Goal: Book appointment/travel/reservation: Book appointment/travel/reservation

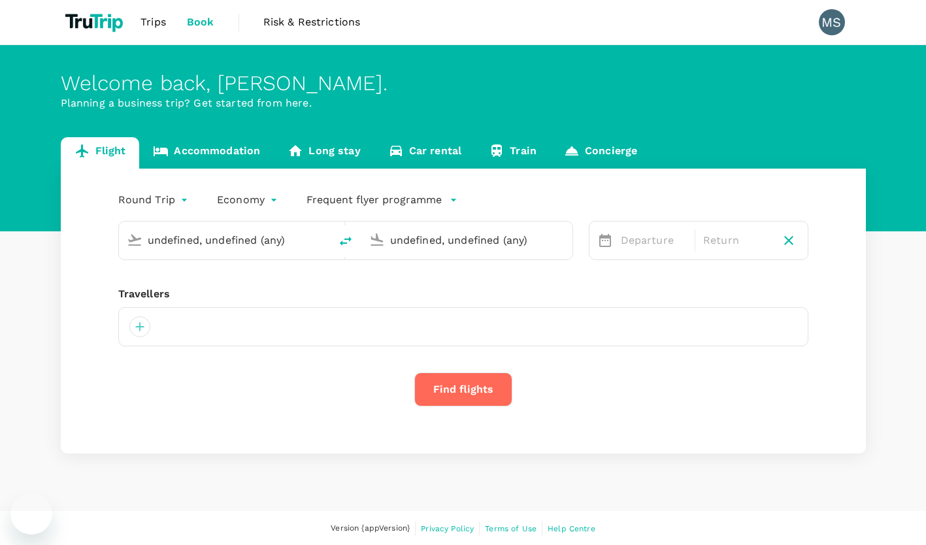
type input "Queen Alia Intl (AMM)"
type input "King Khalid Intl (RUH)"
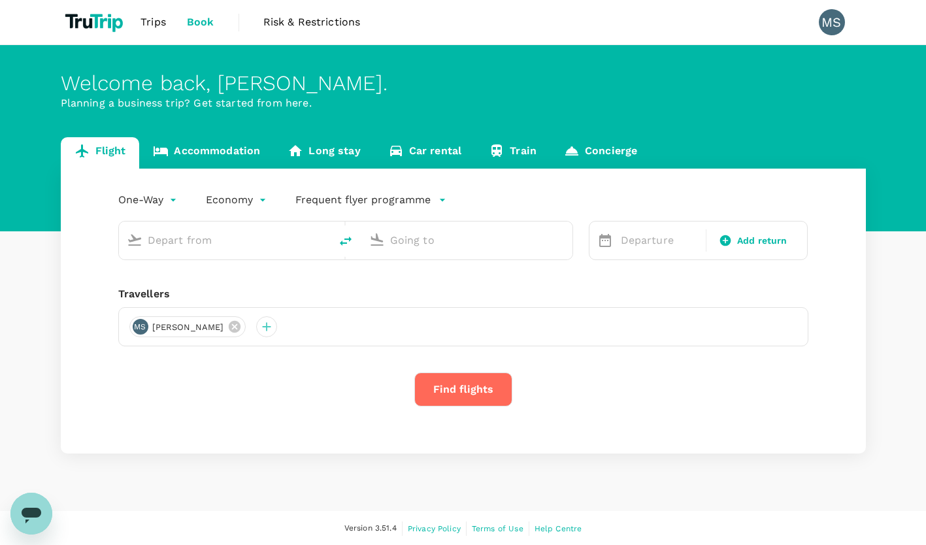
type input "roundtrip"
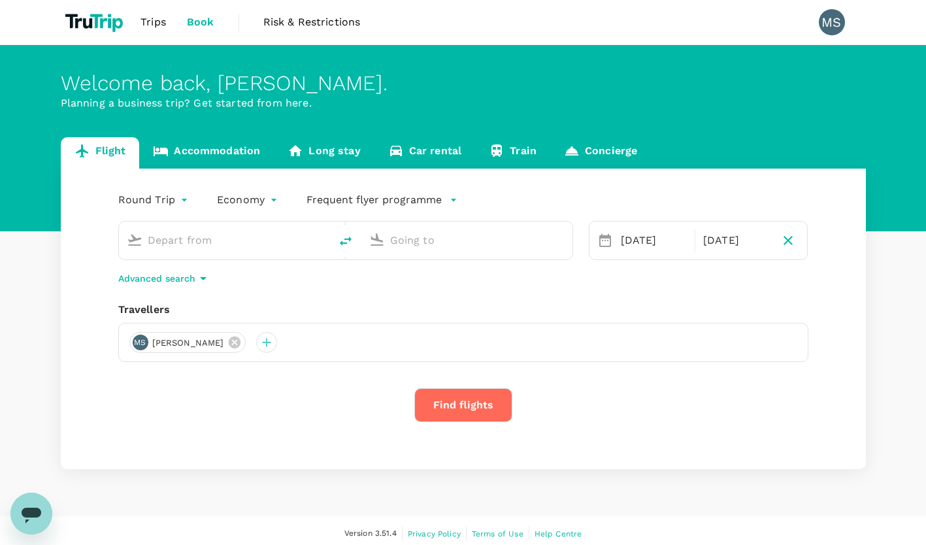
type input "Queen Alia Intl (AMM)"
type input "King Khalid Intl (RUH)"
click at [87, 494] on div "Welcome back , Mohammad . Planning a business trip? Get started from here. Flig…" at bounding box center [463, 280] width 926 height 471
click at [671, 236] on div "17 Sep" at bounding box center [654, 240] width 76 height 26
click at [859, 312] on div "Round Trip roundtrip Economy economy Emirates Skywards Queen Alia Intl (AMM) Ki…" at bounding box center [463, 319] width 805 height 301
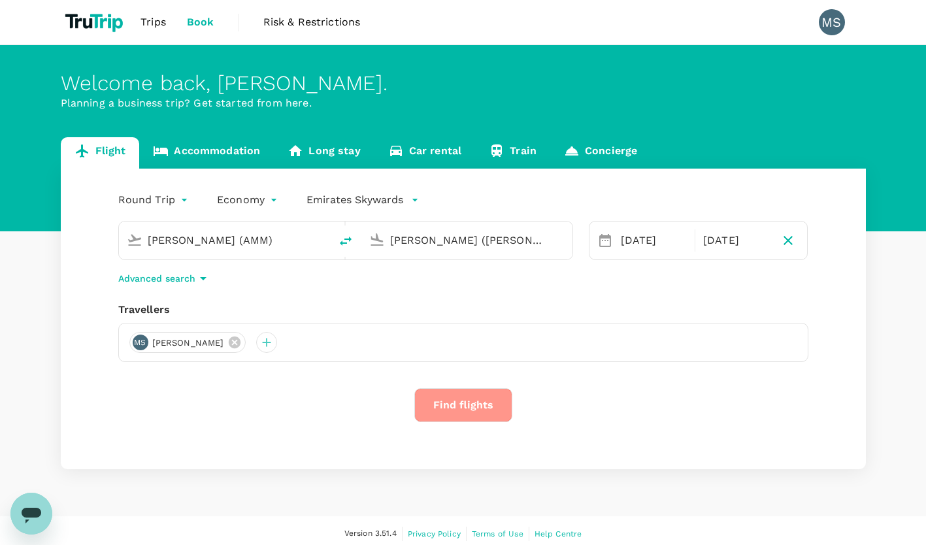
click at [471, 404] on button "Find flights" at bounding box center [463, 405] width 98 height 34
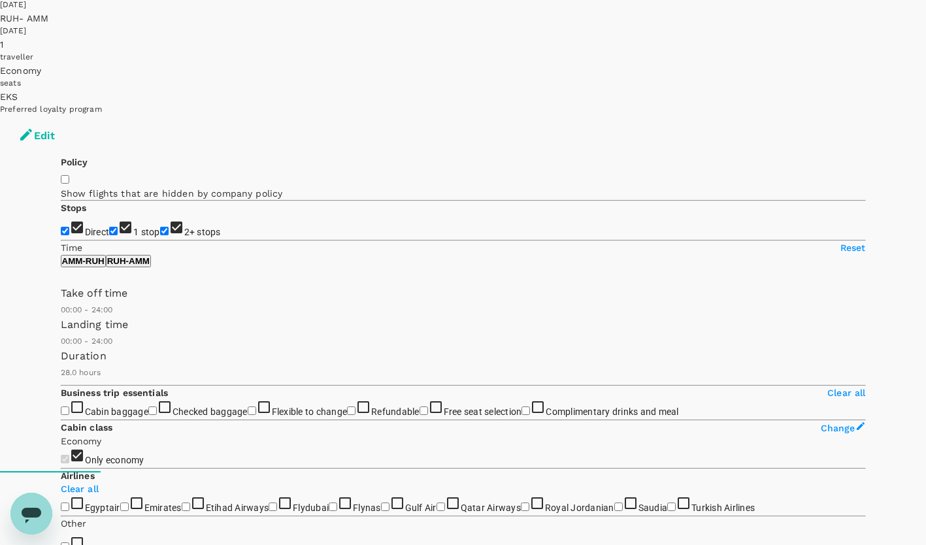
scroll to position [73, 0]
click at [160, 226] on input "2+ stops" at bounding box center [164, 230] width 8 height 8
checkbox input "false"
click at [109, 226] on input "1 stop" at bounding box center [113, 230] width 8 height 8
checkbox input "false"
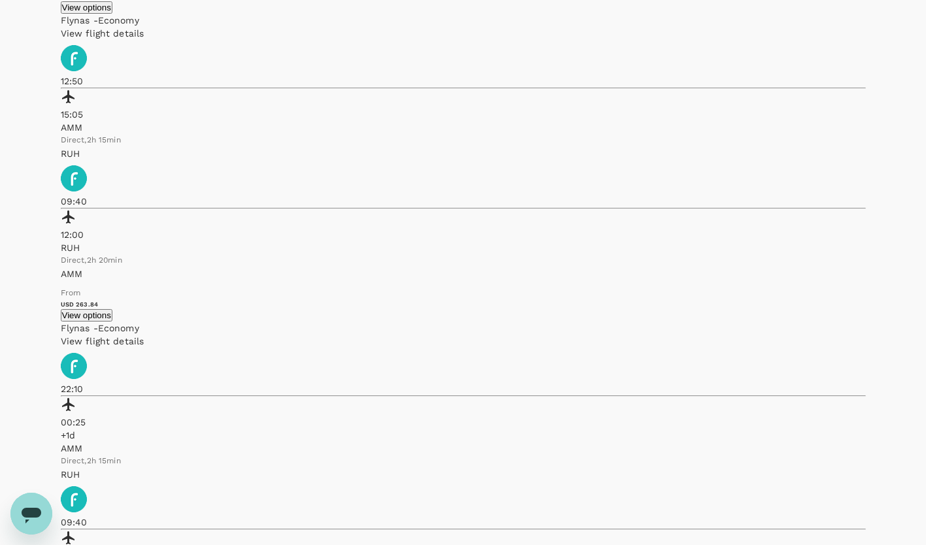
scroll to position [1030, 0]
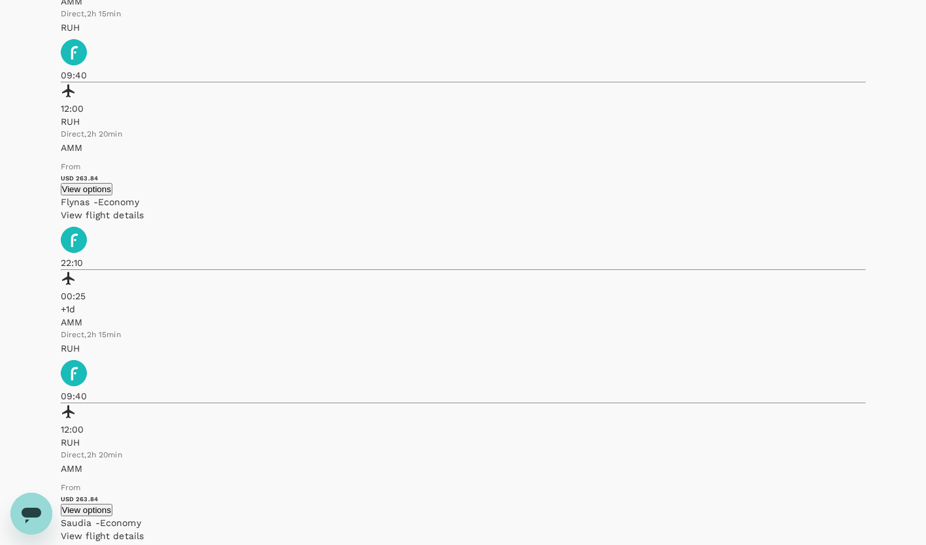
scroll to position [1194, 0]
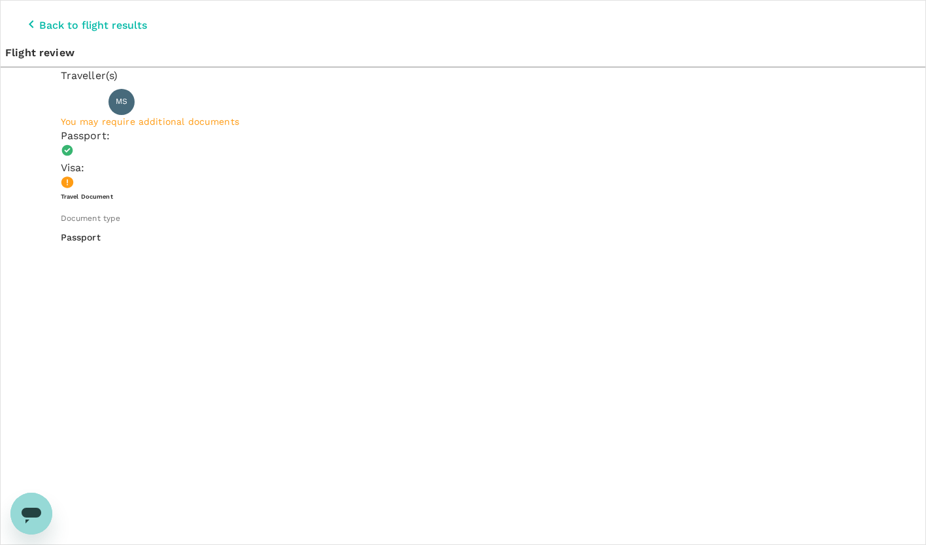
click at [29, 20] on icon "button" at bounding box center [31, 24] width 5 height 8
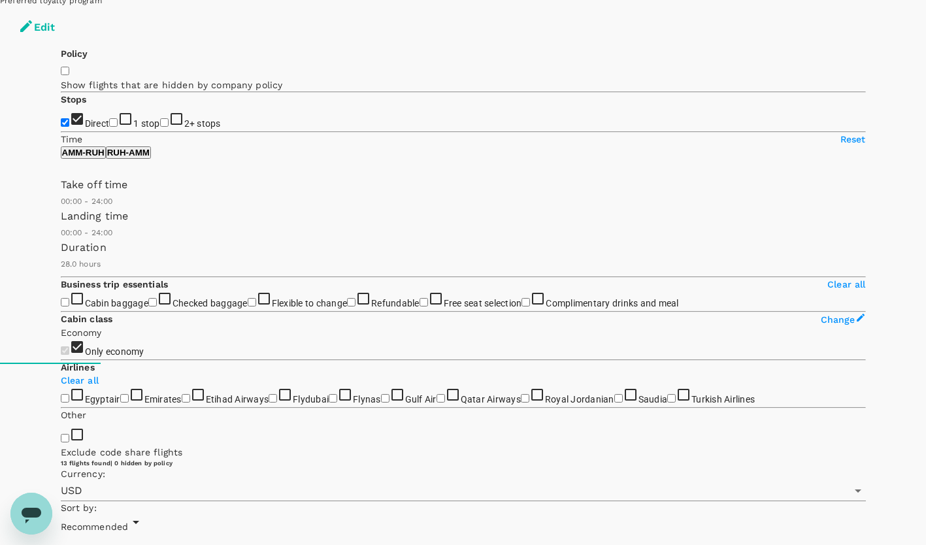
scroll to position [191, 0]
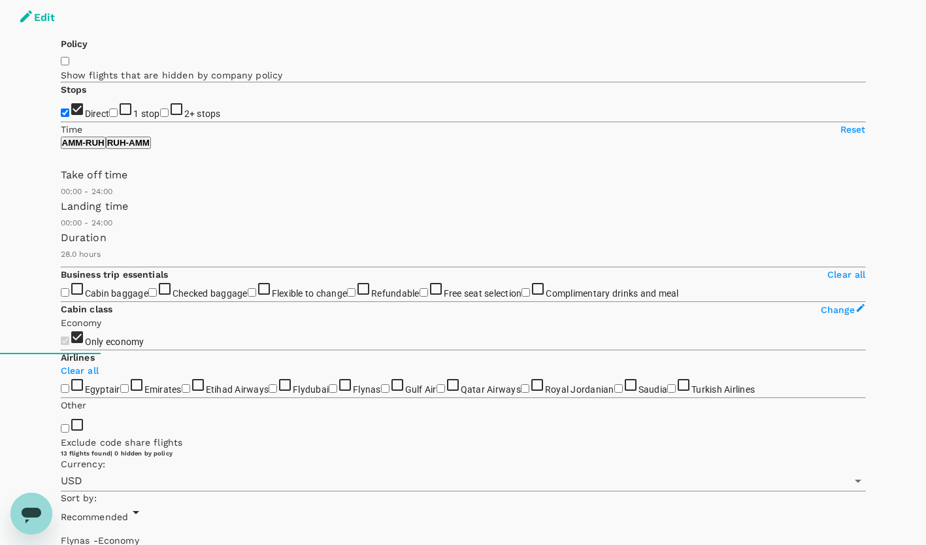
click at [150, 138] on p "RUH - AMM" at bounding box center [128, 143] width 42 height 10
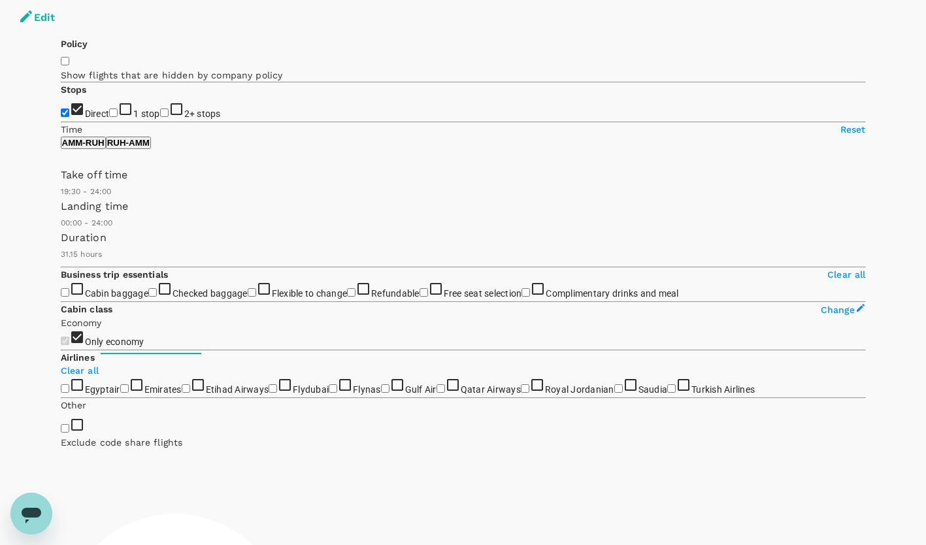
type input "1140"
drag, startPoint x: 60, startPoint y: 194, endPoint x: 220, endPoint y: 209, distance: 160.2
click at [61, 199] on span at bounding box center [61, 199] width 0 height 0
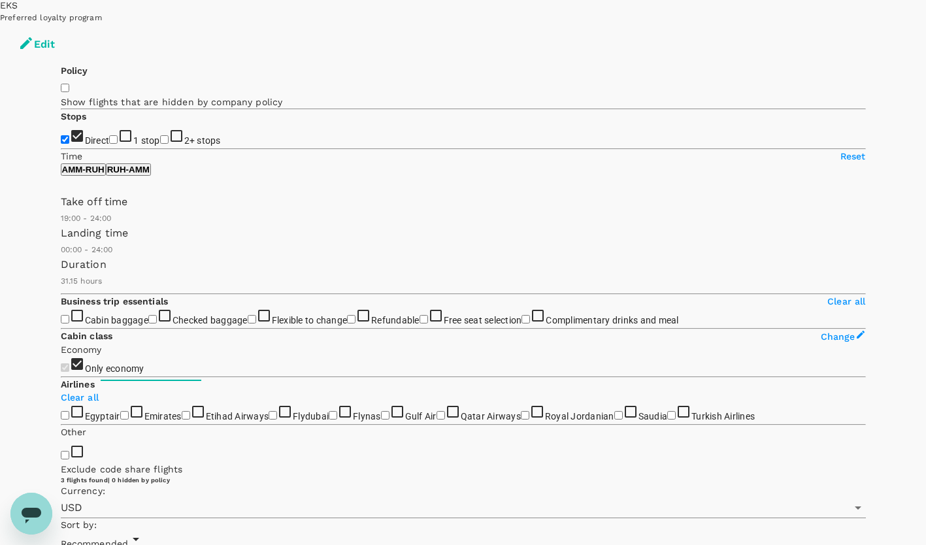
scroll to position [168, 0]
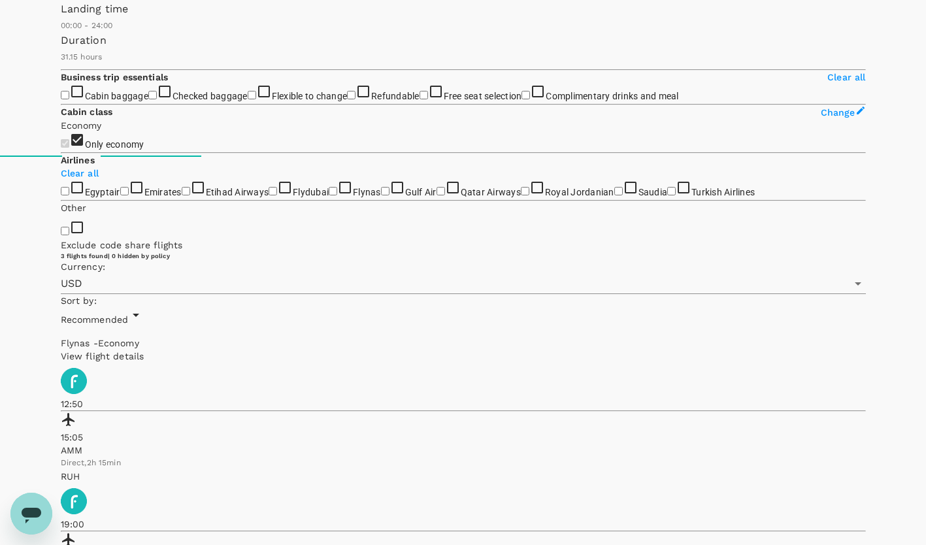
scroll to position [420, 0]
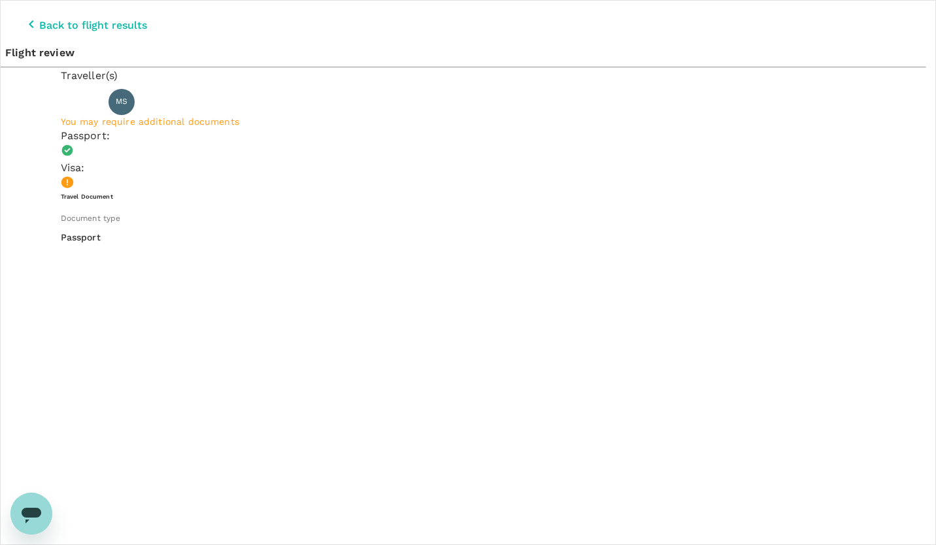
type input "9e3f84f6-e8e2-4b84-9802-540fead0bac2"
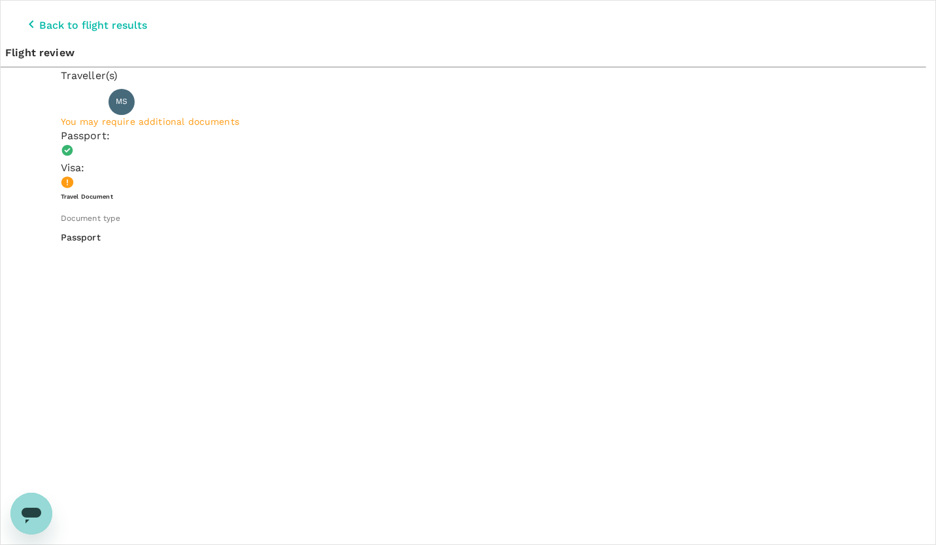
type textarea "KSA meetings with prospects via SingleView (Partner) 1- STC Bank 2- Riyad Bank …"
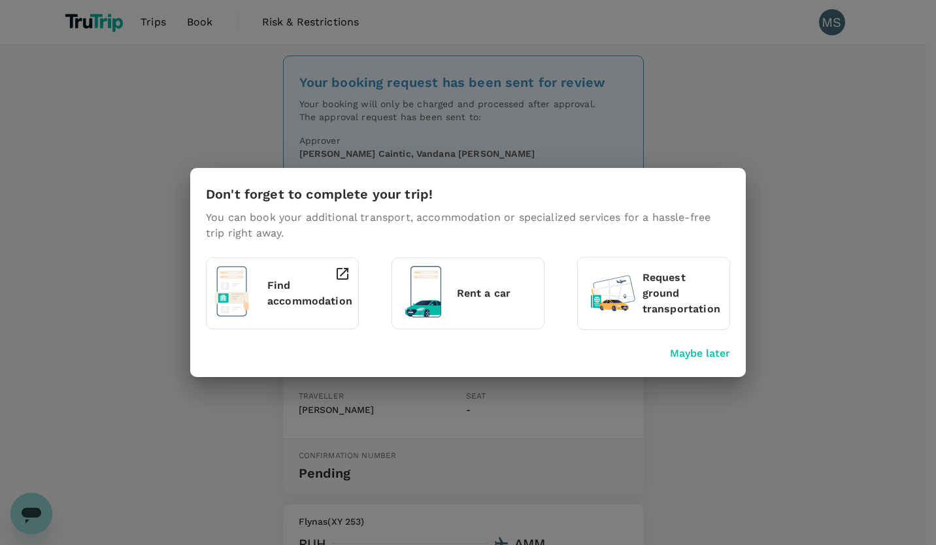
click at [713, 110] on div "Don't forget to complete your trip! You can book your additional transport, acc…" at bounding box center [468, 272] width 936 height 545
click at [286, 298] on p "Find accommodation" at bounding box center [309, 293] width 85 height 31
click at [697, 354] on p "Maybe later" at bounding box center [700, 354] width 60 height 16
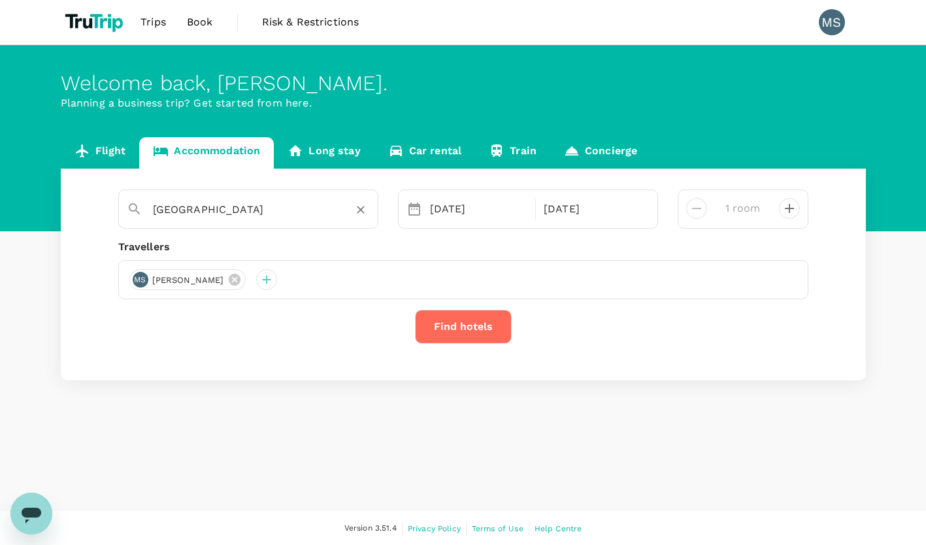
click at [240, 209] on input "[GEOGRAPHIC_DATA]" at bounding box center [243, 209] width 180 height 20
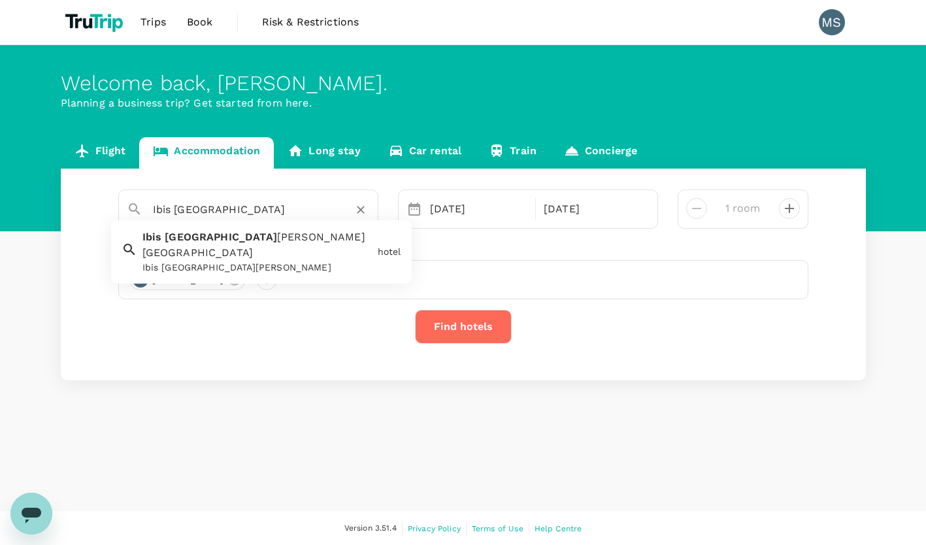
click at [254, 231] on span "[PERSON_NAME][GEOGRAPHIC_DATA]" at bounding box center [254, 245] width 223 height 28
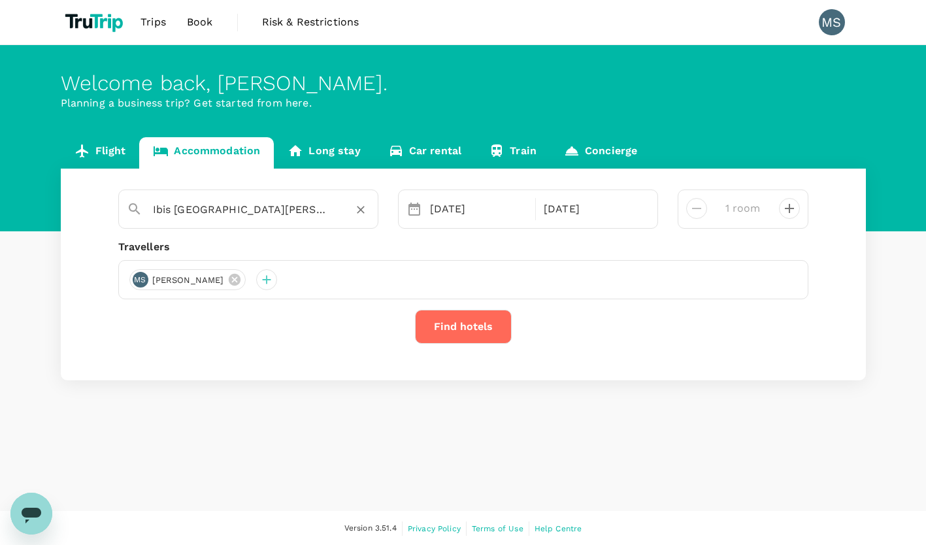
type input "Ibis [GEOGRAPHIC_DATA][PERSON_NAME]"
click at [481, 326] on button "Find hotels" at bounding box center [463, 327] width 97 height 34
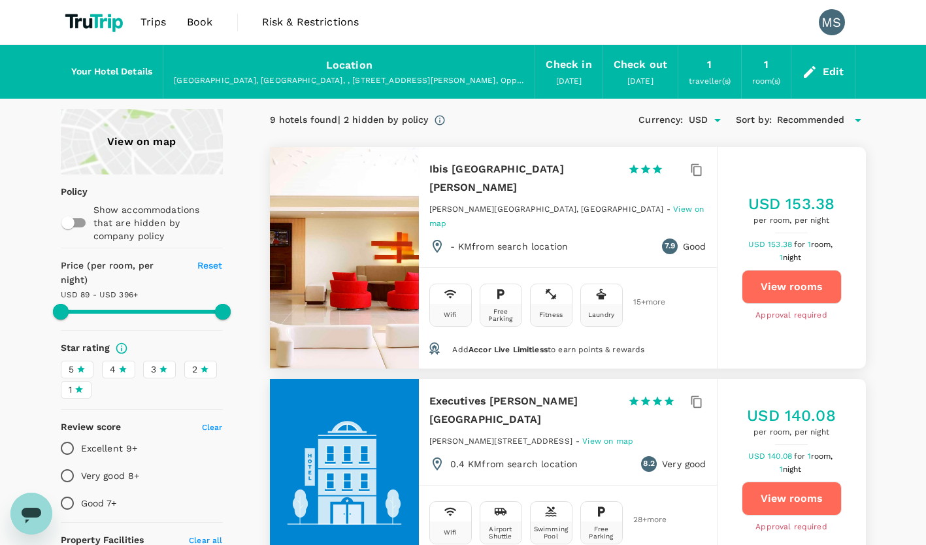
type input "499.99"
click at [823, 80] on div "Edit" at bounding box center [823, 72] width 63 height 46
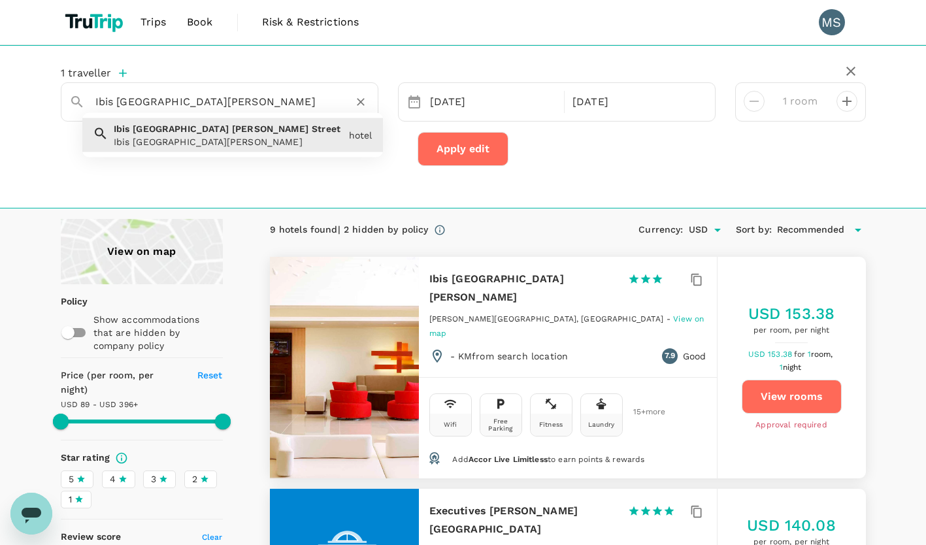
click at [275, 101] on input "Ibis Riyadh Olaya Street" at bounding box center [214, 102] width 238 height 20
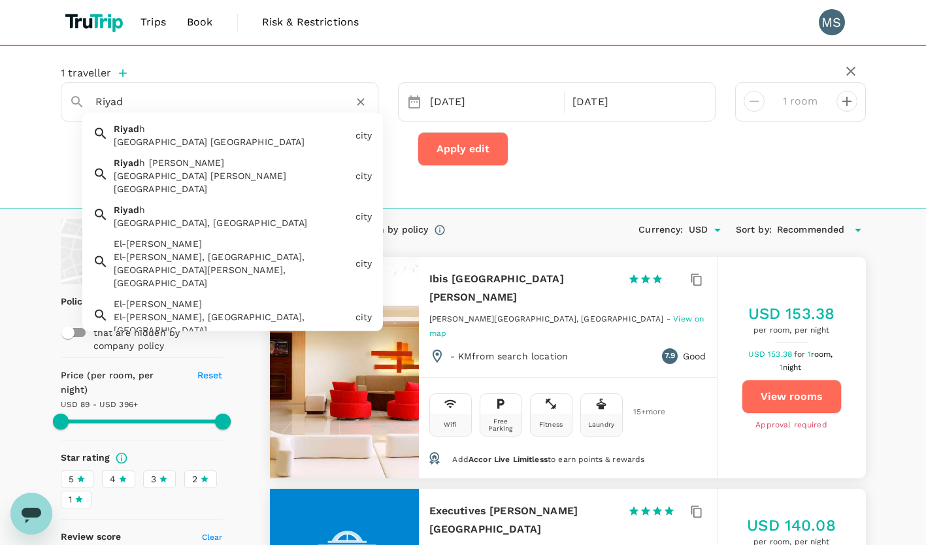
click at [231, 135] on div "Riyadh Saudi Arabia" at bounding box center [232, 141] width 237 height 13
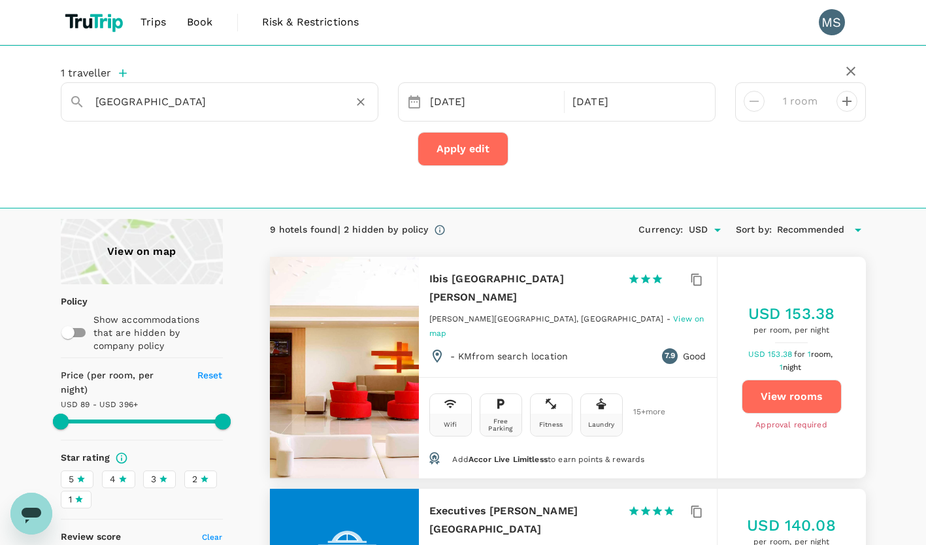
type input "Riyadh"
click at [456, 134] on button "Apply edit" at bounding box center [463, 149] width 91 height 34
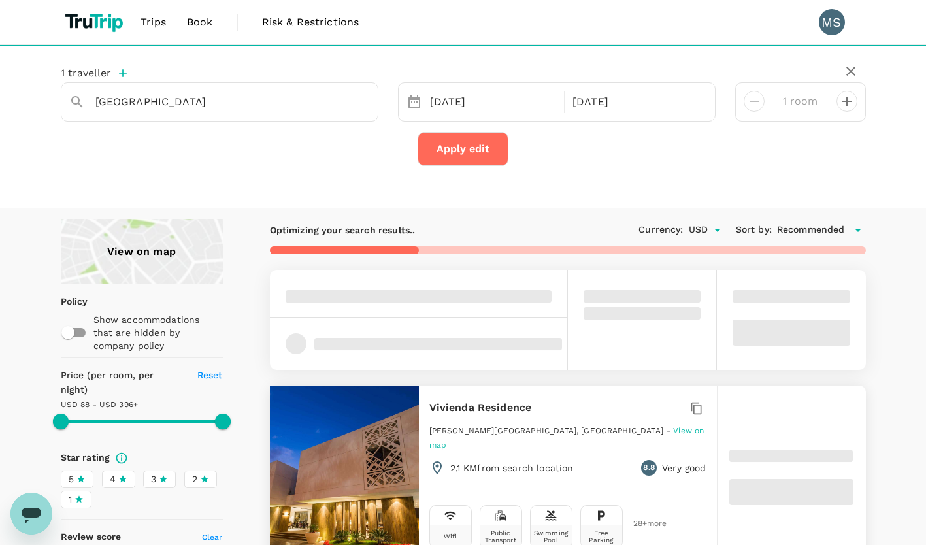
type input "Riyadh"
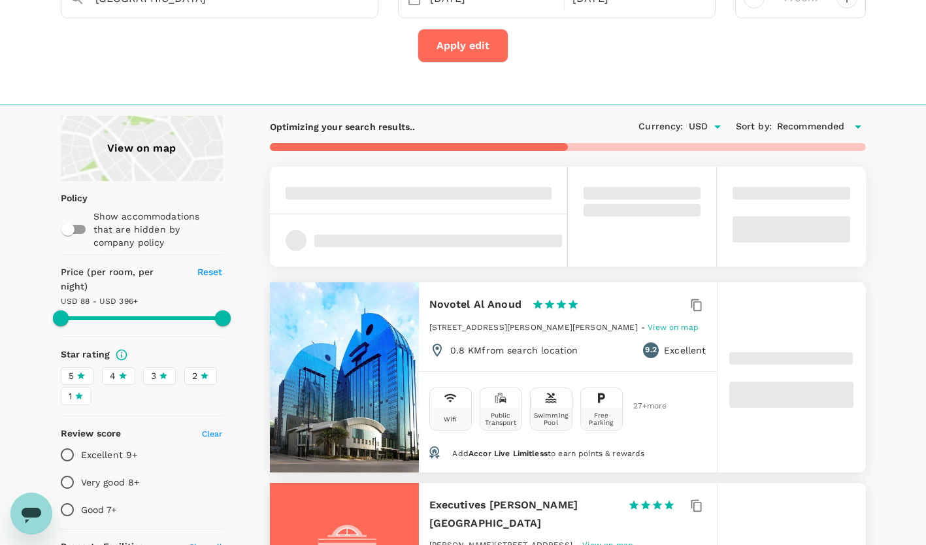
scroll to position [106, 0]
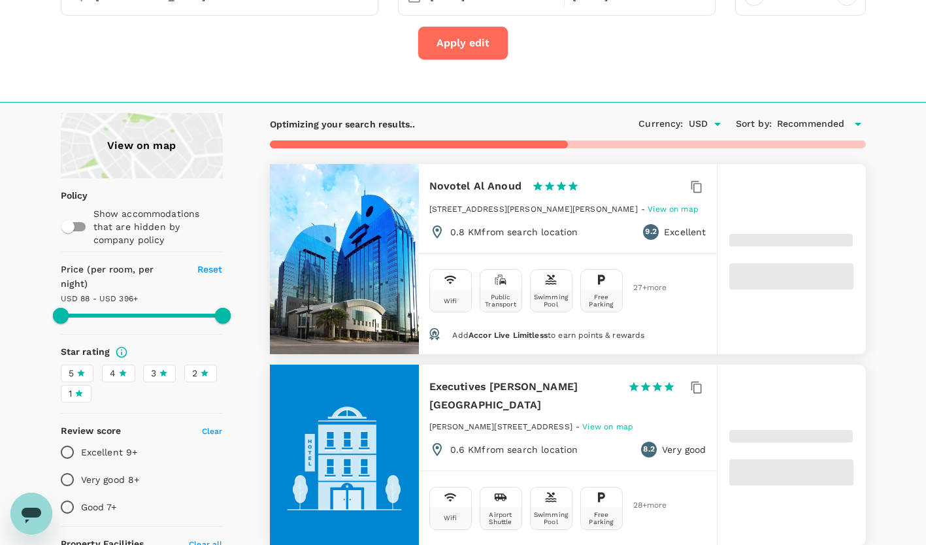
type input "499.26"
type input "87.26"
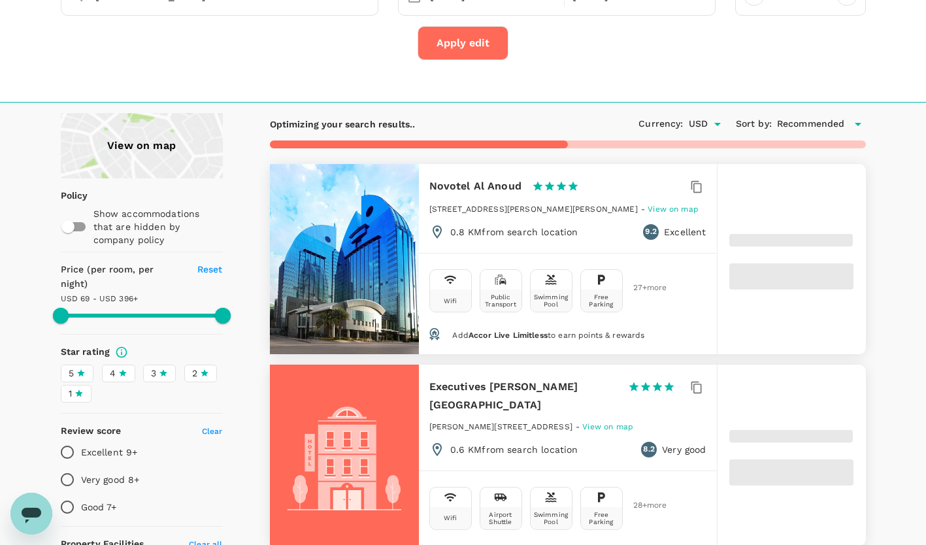
type input "499.76"
type input "77.76"
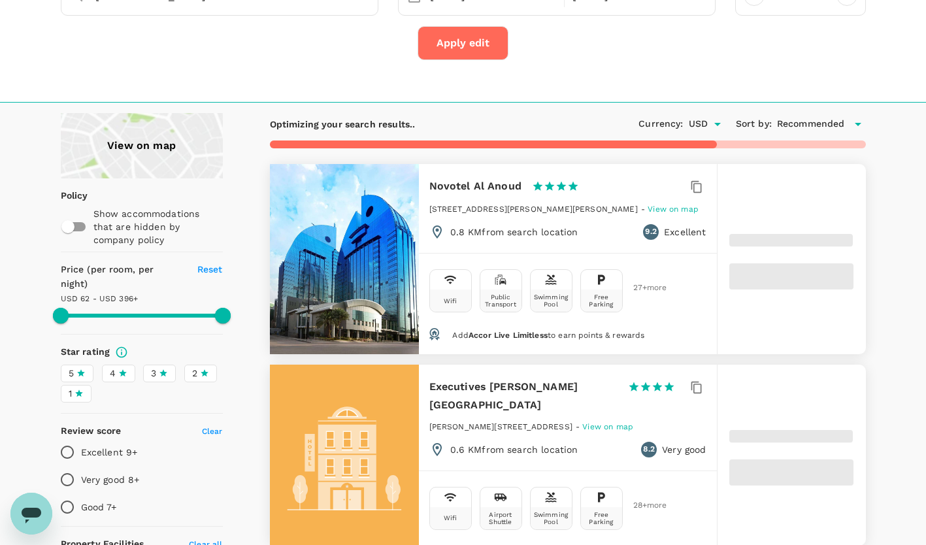
type input "499.96"
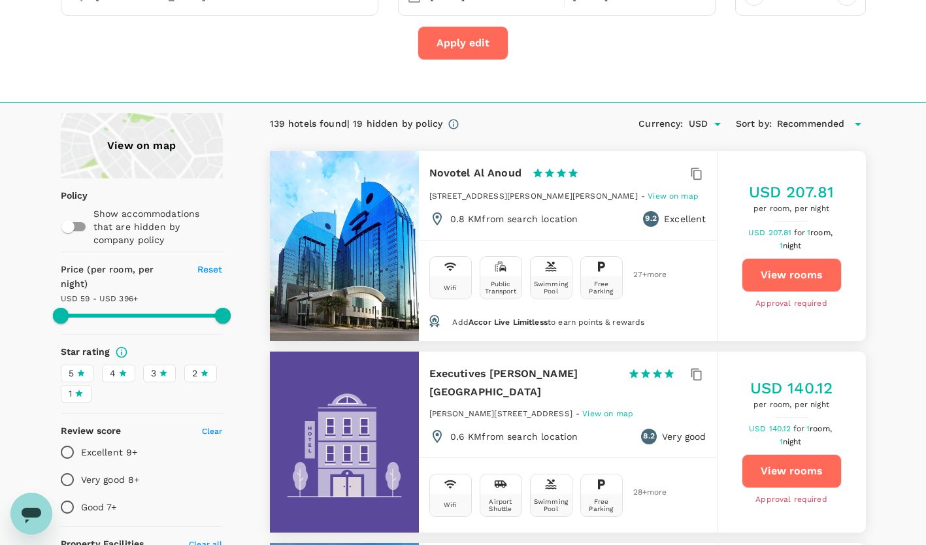
type input "73.96"
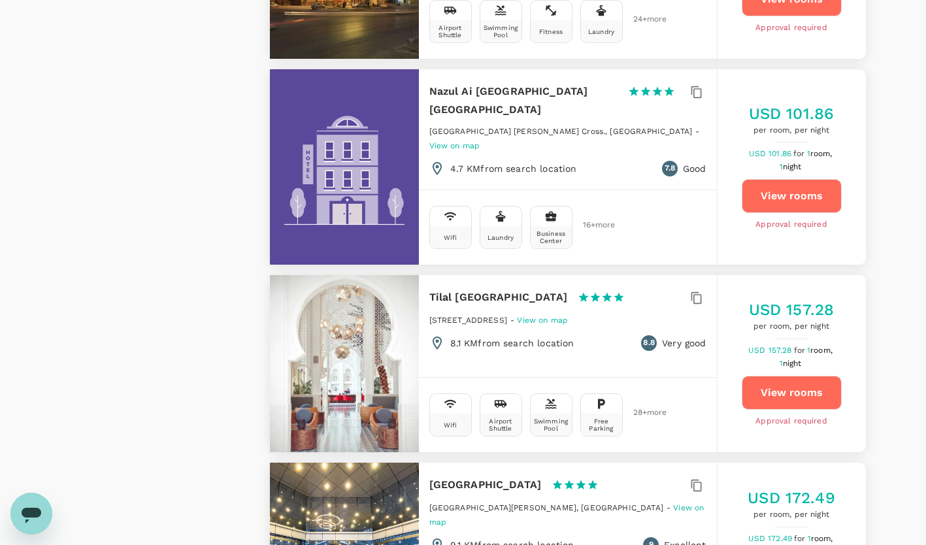
scroll to position [3883, 0]
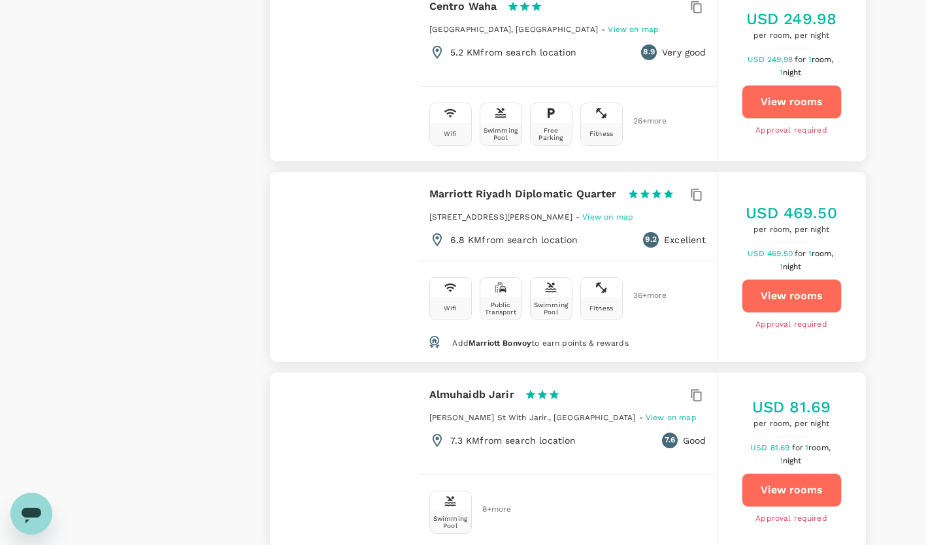
scroll to position [3951, 0]
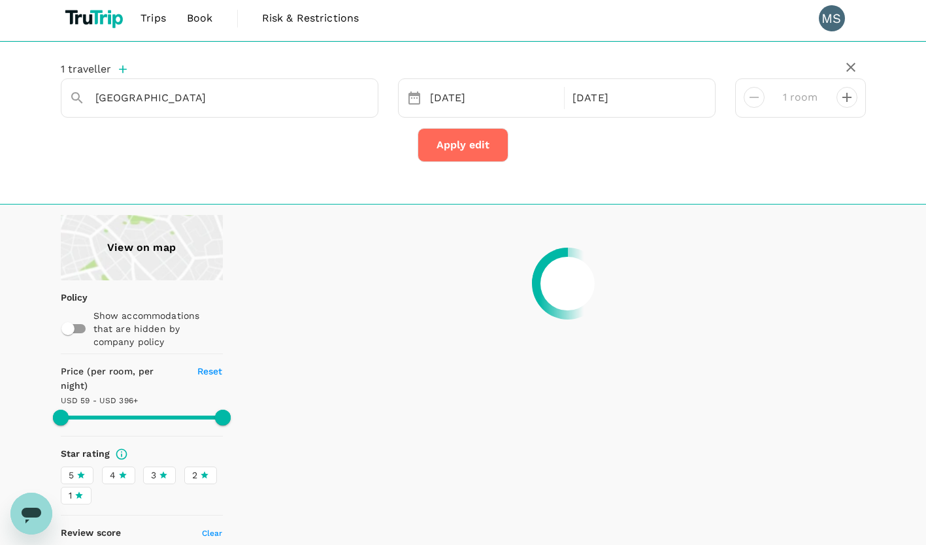
scroll to position [0, 0]
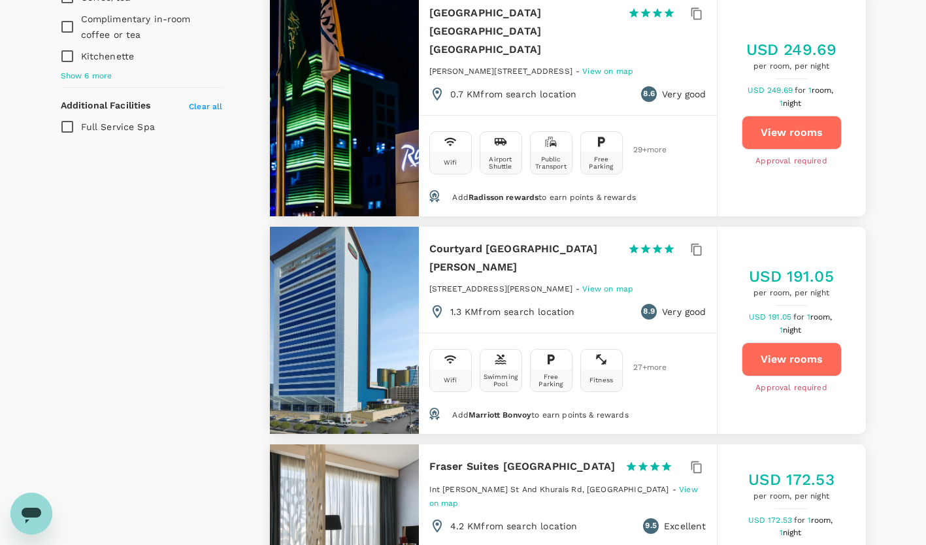
type input "499.96"
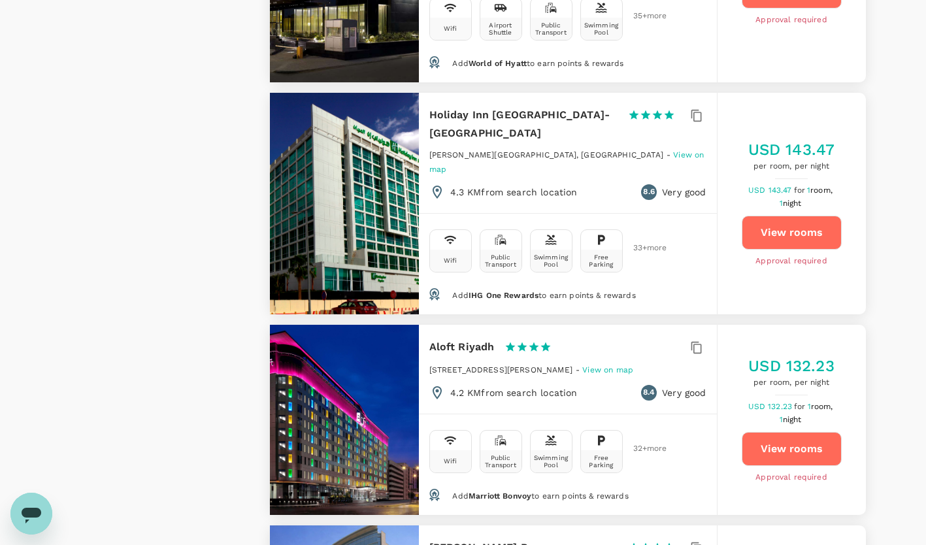
scroll to position [2704, 0]
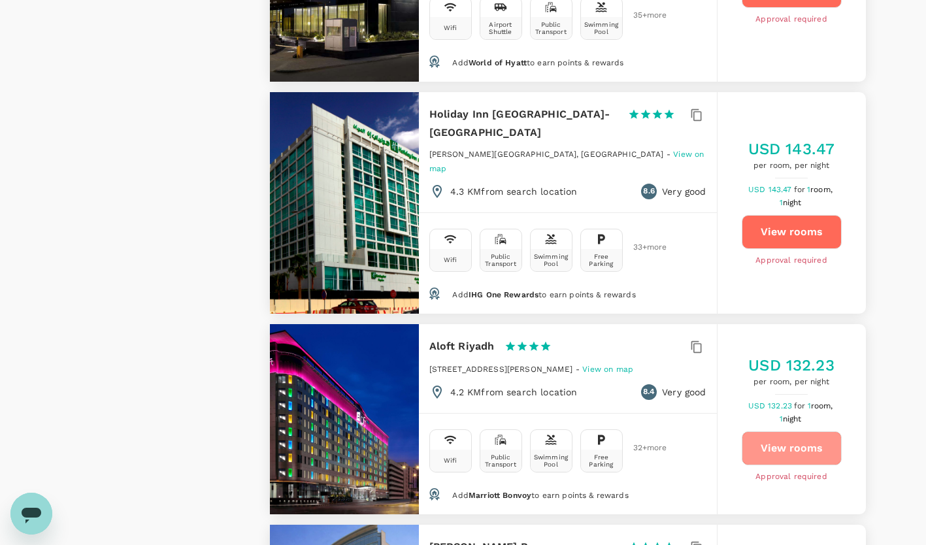
click at [801, 431] on button "View rooms" at bounding box center [792, 448] width 100 height 34
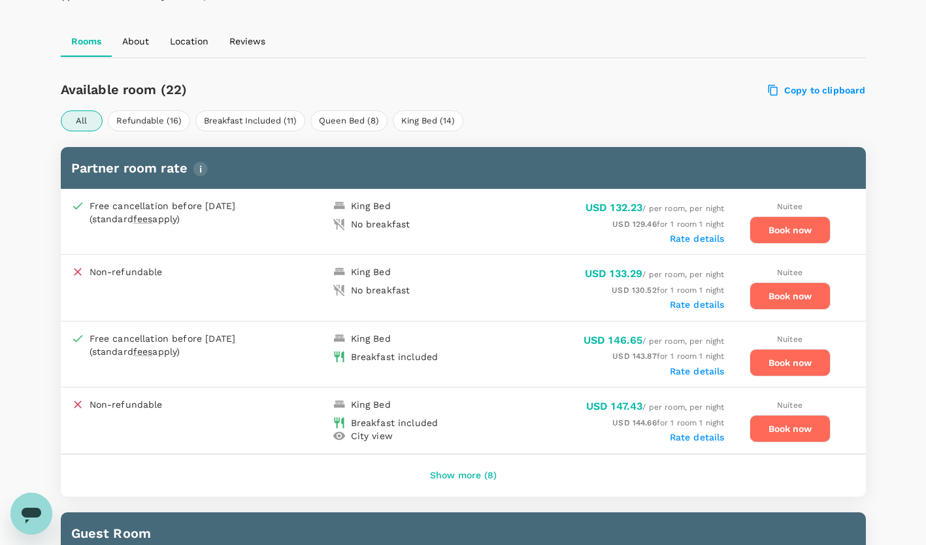
scroll to position [616, 0]
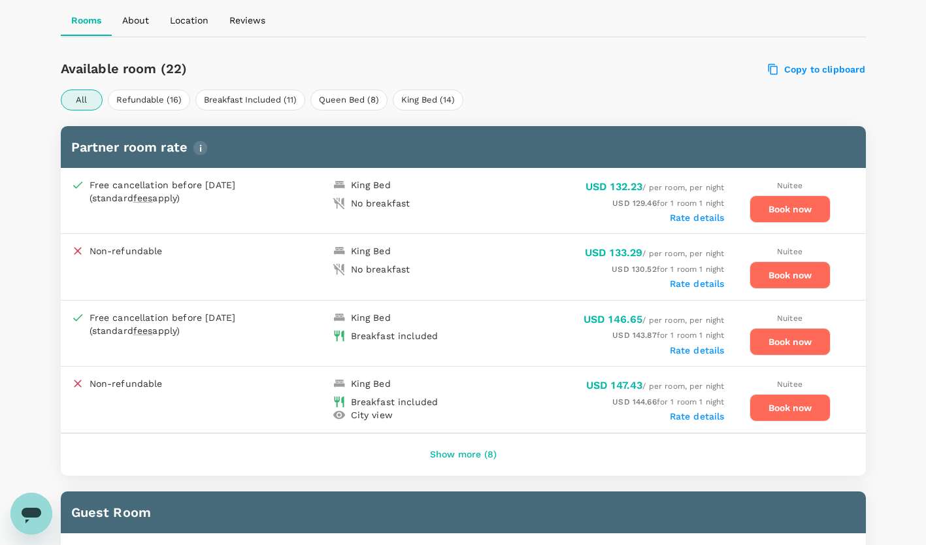
click at [778, 337] on button "Book now" at bounding box center [790, 341] width 81 height 27
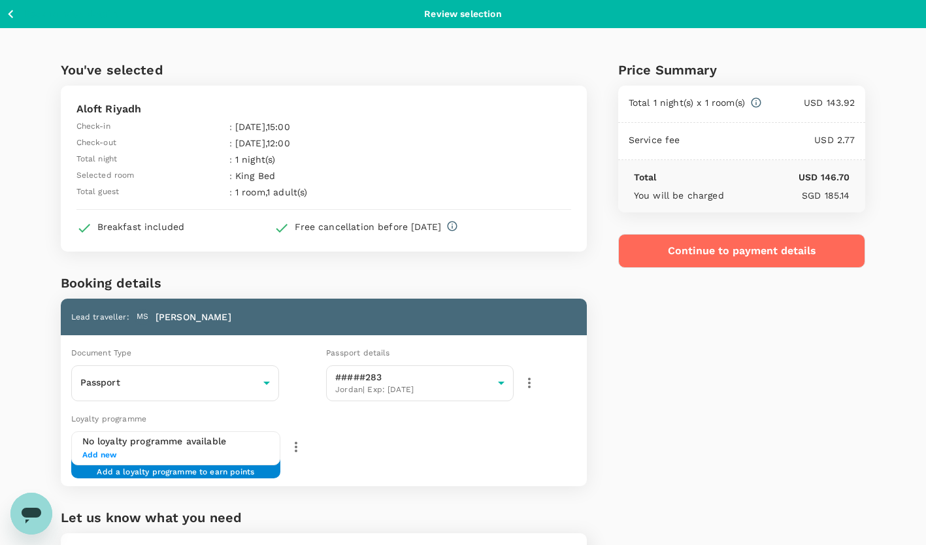
click at [751, 241] on button "Continue to payment details" at bounding box center [742, 251] width 248 height 34
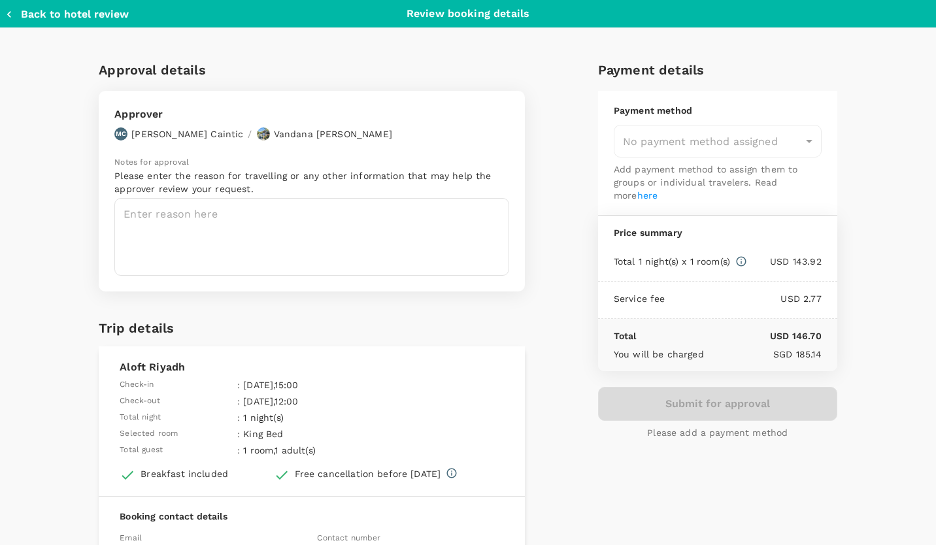
type input "9e3f84f6-e8e2-4b84-9802-540fead0bac2"
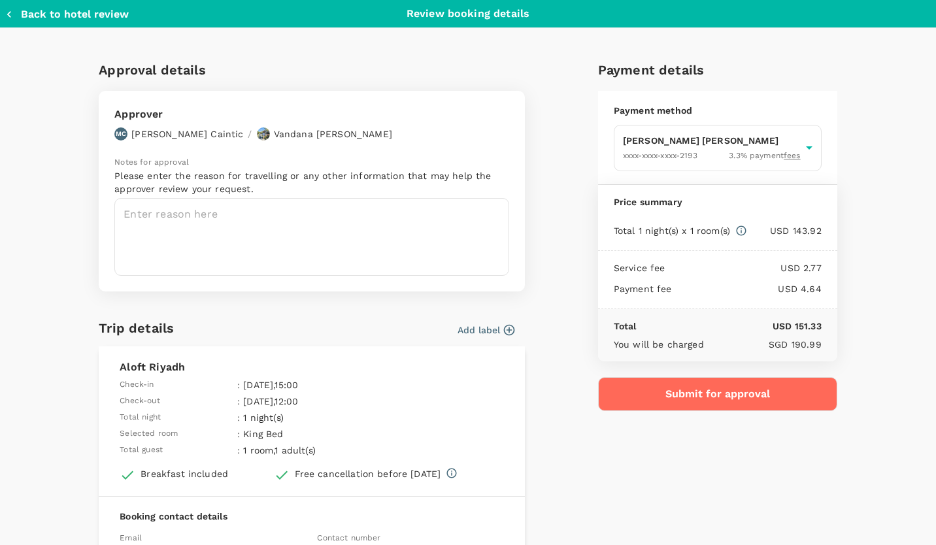
click at [673, 373] on div "Payment details Payment method Maria Victoria M Caintic XXXX-XXXX-XXXX-2193 3.3…" at bounding box center [713, 379] width 250 height 660
click at [676, 397] on button "Submit for approval" at bounding box center [717, 394] width 239 height 34
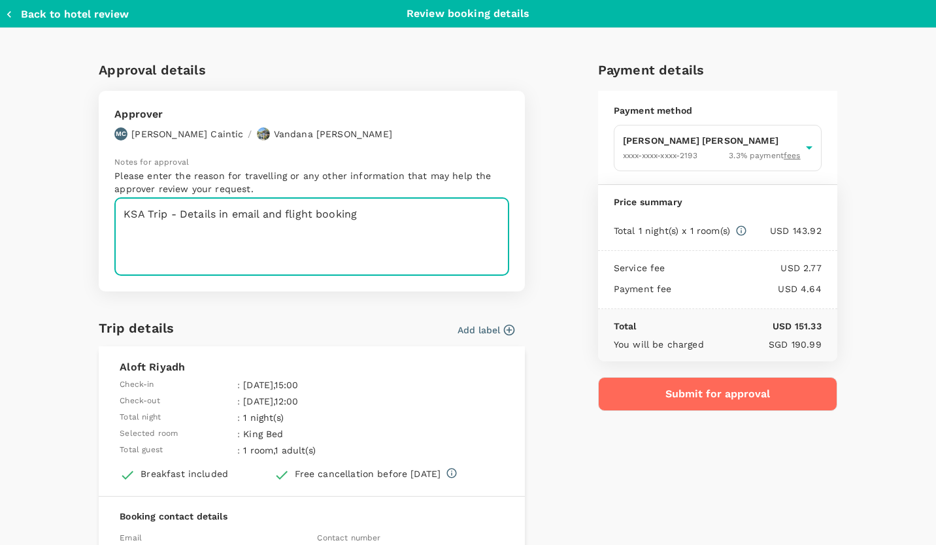
type textarea "KSA Trip - Details in email and flight booking"
click at [707, 392] on button "Submit for approval" at bounding box center [717, 394] width 239 height 34
